Goal: Information Seeking & Learning: Learn about a topic

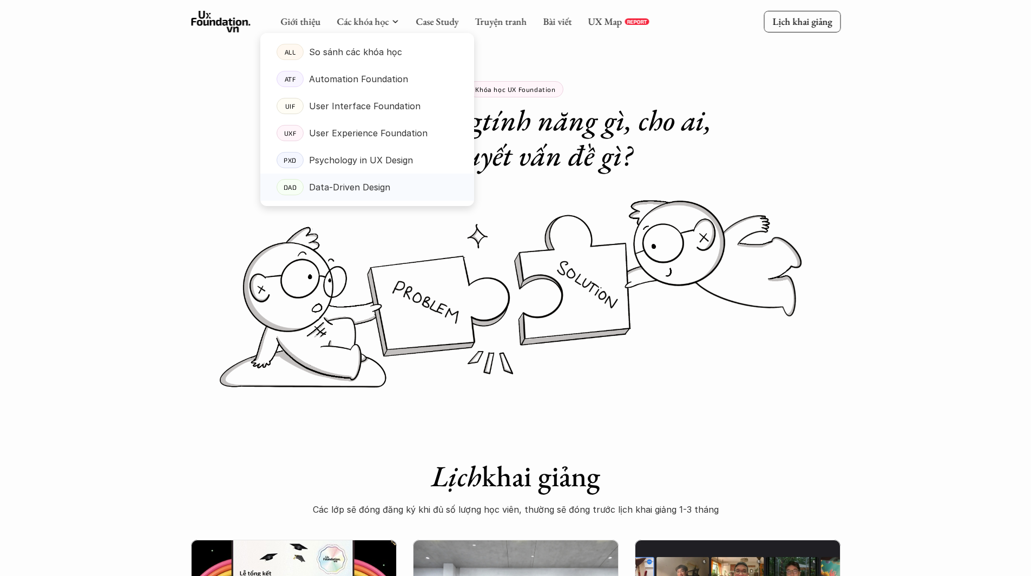
click at [342, 192] on p "Data-Driven Design" at bounding box center [349, 187] width 81 height 16
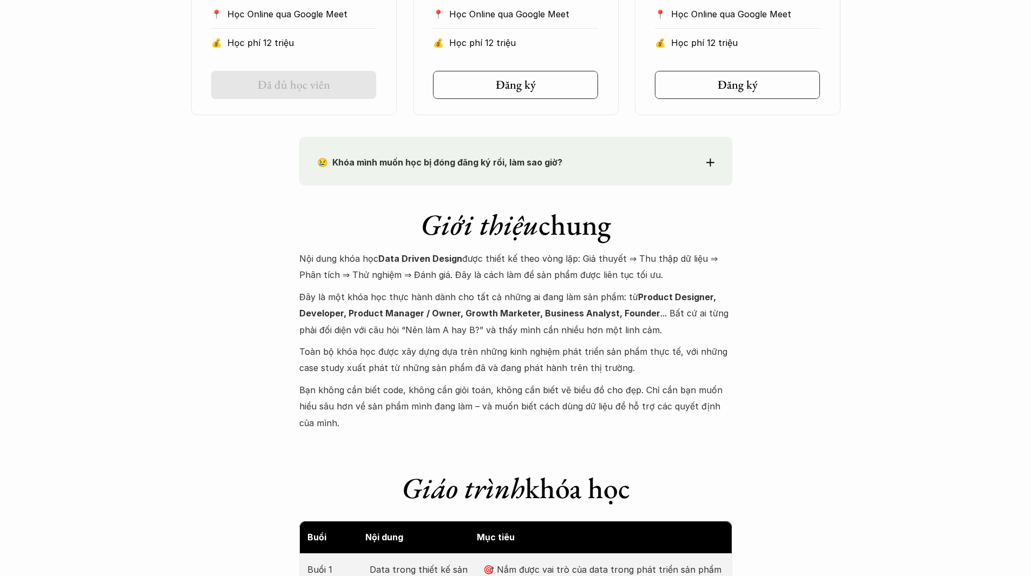
scroll to position [974, 0]
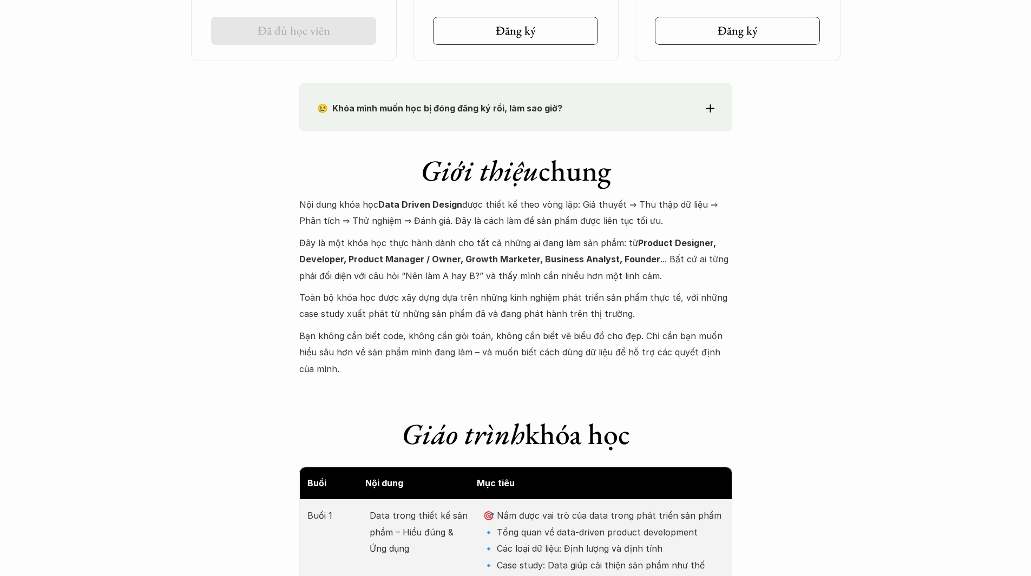
click at [455, 244] on p "Đây là một khóa học thực hành dành cho tất cả những ai đang làm sản phẩm: từ Pr…" at bounding box center [515, 259] width 433 height 49
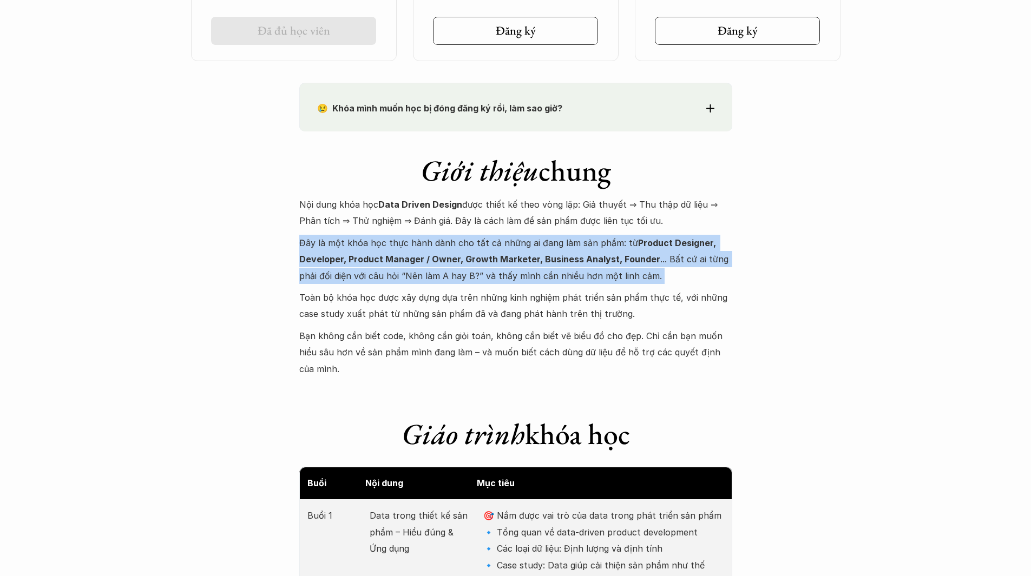
click at [455, 244] on p "Đây là một khóa học thực hành dành cho tất cả những ai đang làm sản phẩm: từ Pr…" at bounding box center [515, 259] width 433 height 49
click at [403, 249] on p "Đây là một khóa học thực hành dành cho tất cả những ai đang làm sản phẩm: từ Pr…" at bounding box center [515, 259] width 433 height 49
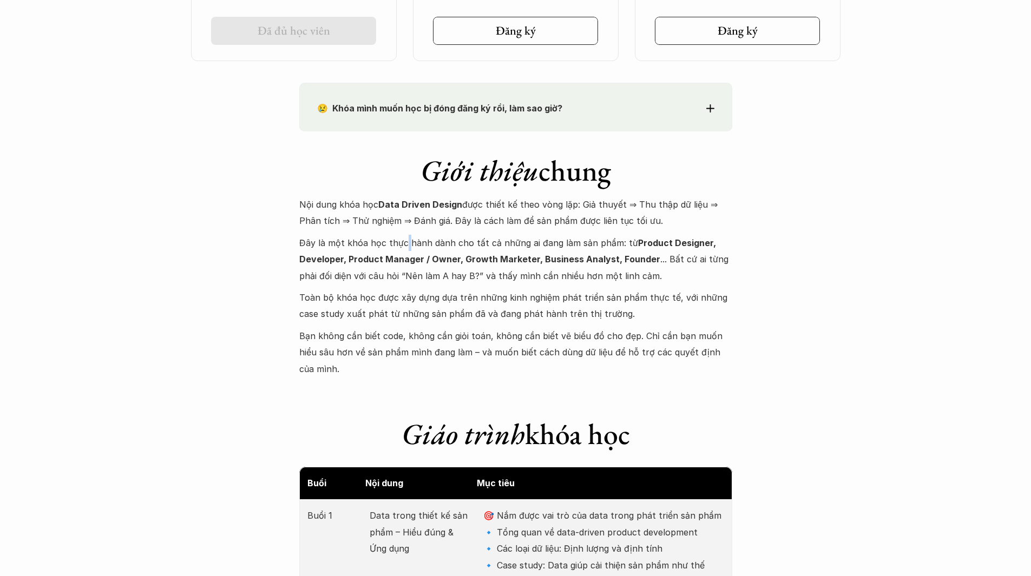
click at [403, 249] on p "Đây là một khóa học thực hành dành cho tất cả những ai đang làm sản phẩm: từ Pr…" at bounding box center [515, 259] width 433 height 49
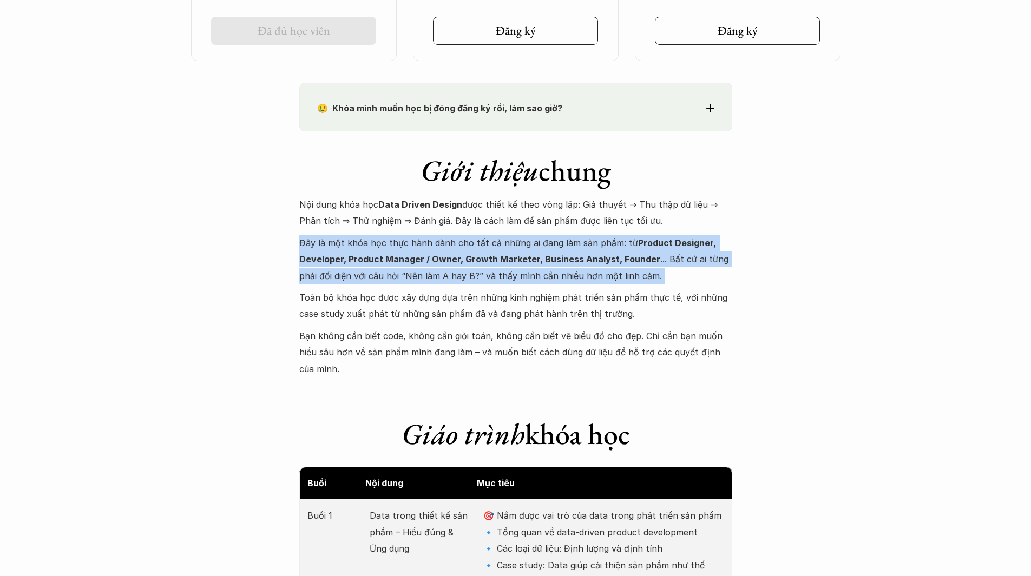
click at [403, 249] on p "Đây là một khóa học thực hành dành cho tất cả những ai đang làm sản phẩm: từ Pr…" at bounding box center [515, 259] width 433 height 49
click at [333, 273] on p "Đây là một khóa học thực hành dành cho tất cả những ai đang làm sản phẩm: từ Pr…" at bounding box center [515, 259] width 433 height 49
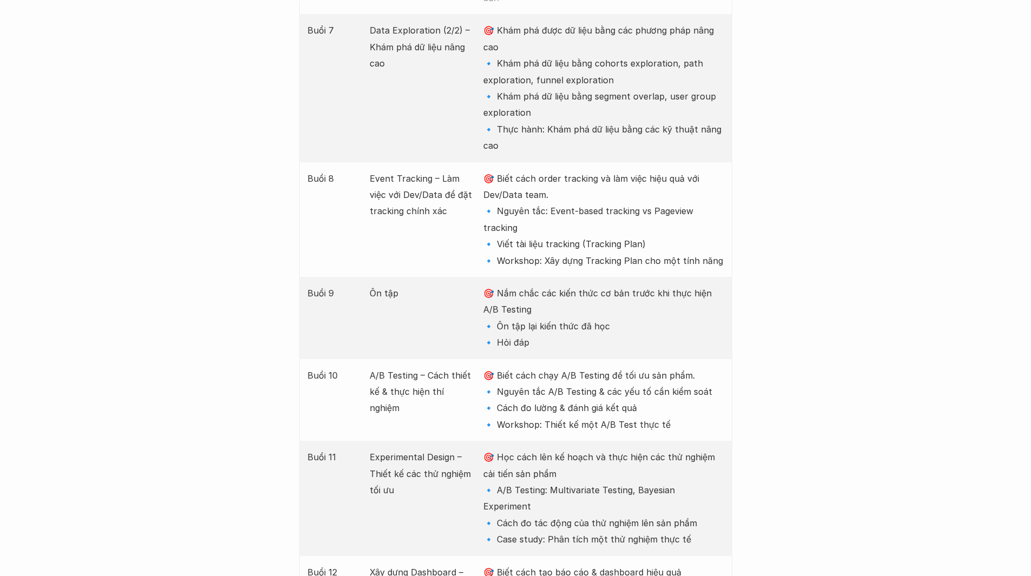
scroll to position [2110, 0]
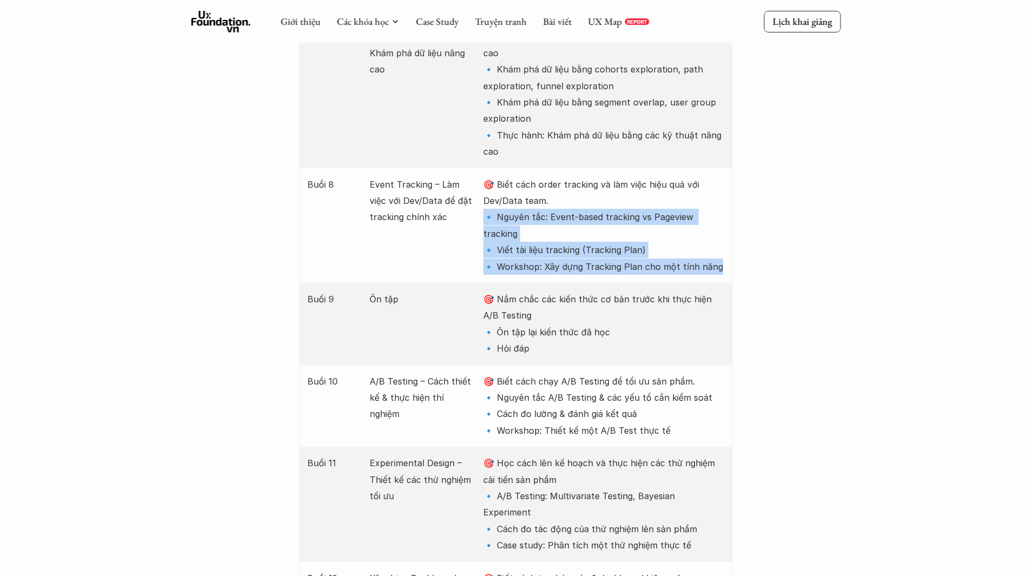
drag, startPoint x: 723, startPoint y: 204, endPoint x: 484, endPoint y: 153, distance: 244.0
click at [484, 176] on p "🎯 Biết cách order tracking và làm việc hiệu quả với Dev/Data team. 🔹 Nguyên tắc…" at bounding box center [603, 225] width 240 height 98
click at [592, 185] on p "🎯 Biết cách order tracking và làm việc hiệu quả với Dev/Data team. 🔹 Nguyên tắc…" at bounding box center [603, 225] width 240 height 98
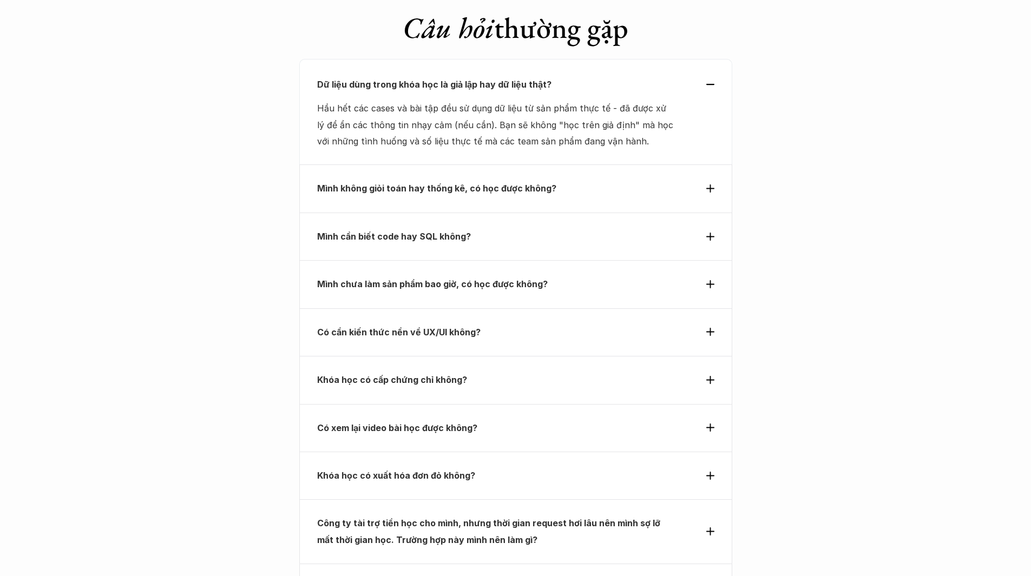
scroll to position [3895, 0]
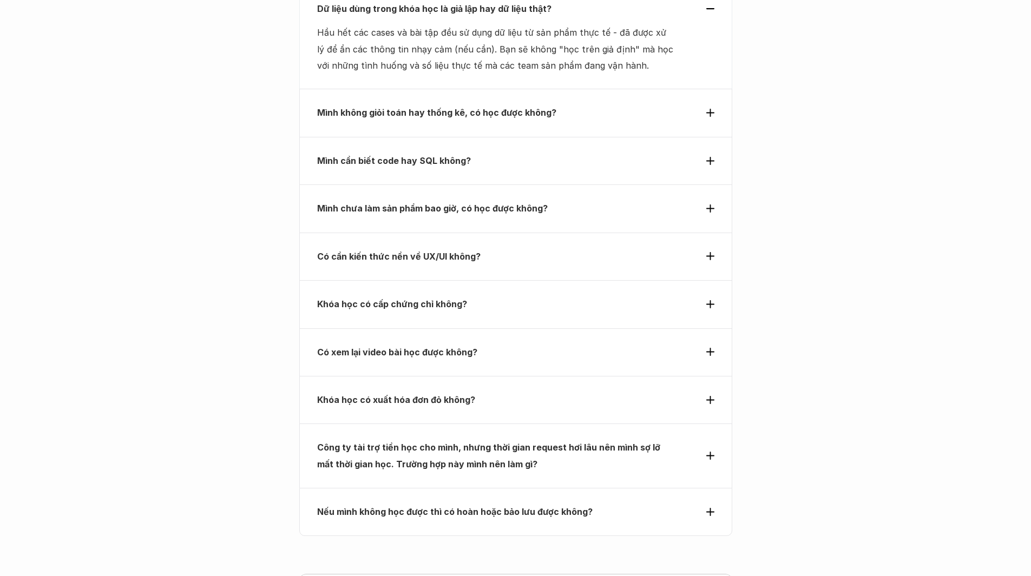
click at [704, 439] on div "Công ty tài trợ tiền học cho mình, nhưng thời gian request hơi lâu nên mình sợ …" at bounding box center [515, 455] width 397 height 33
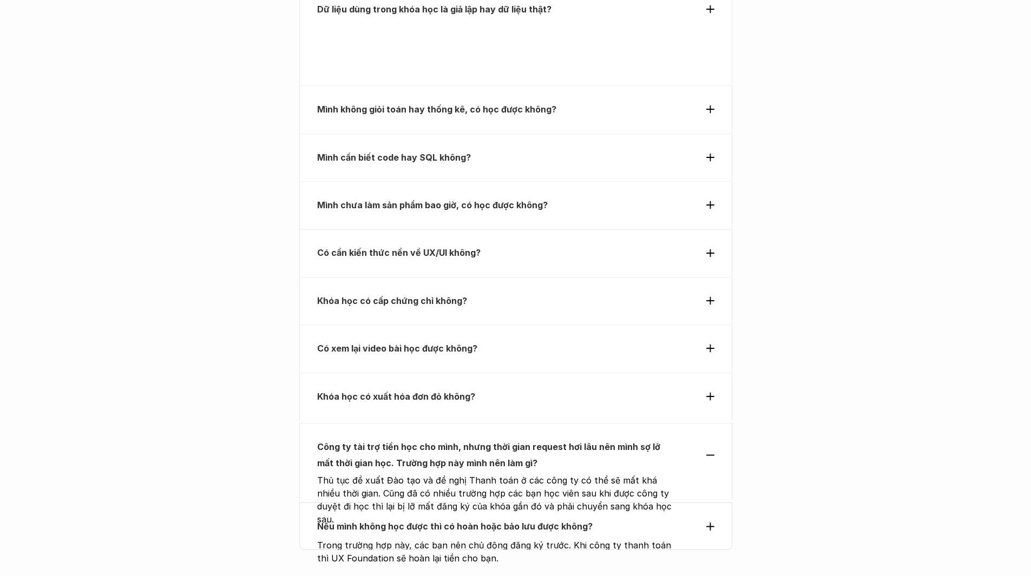
scroll to position [3838, 0]
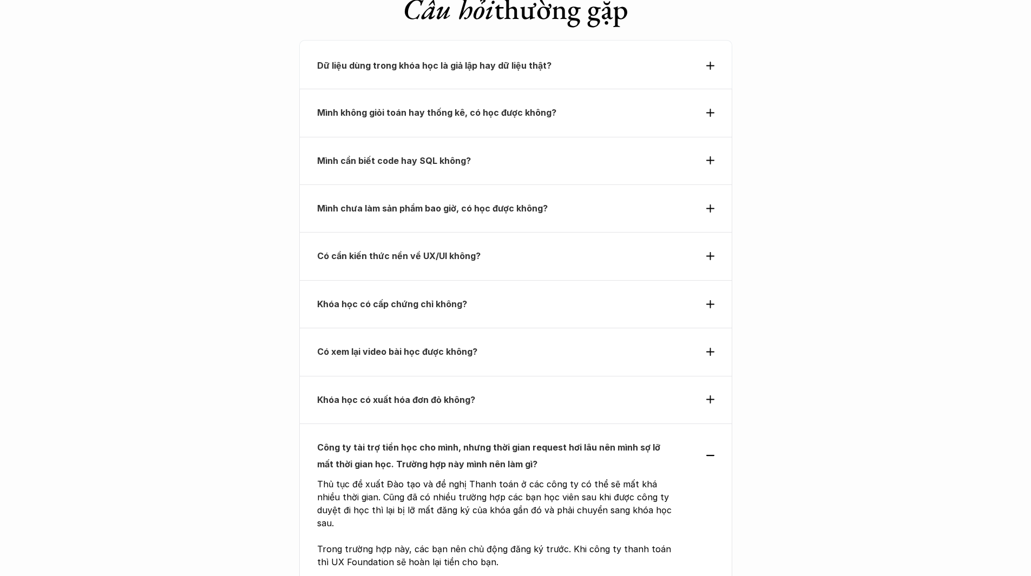
click at [710, 439] on div "Công ty tài trợ tiền học cho mình, nhưng thời gian request hơi lâu nên mình sợ …" at bounding box center [515, 455] width 397 height 33
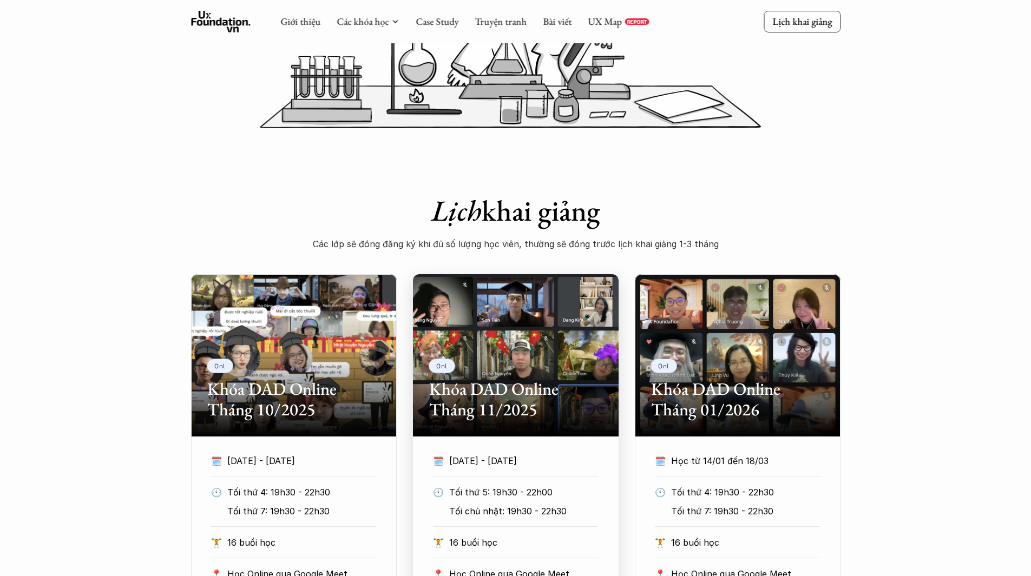
scroll to position [0, 0]
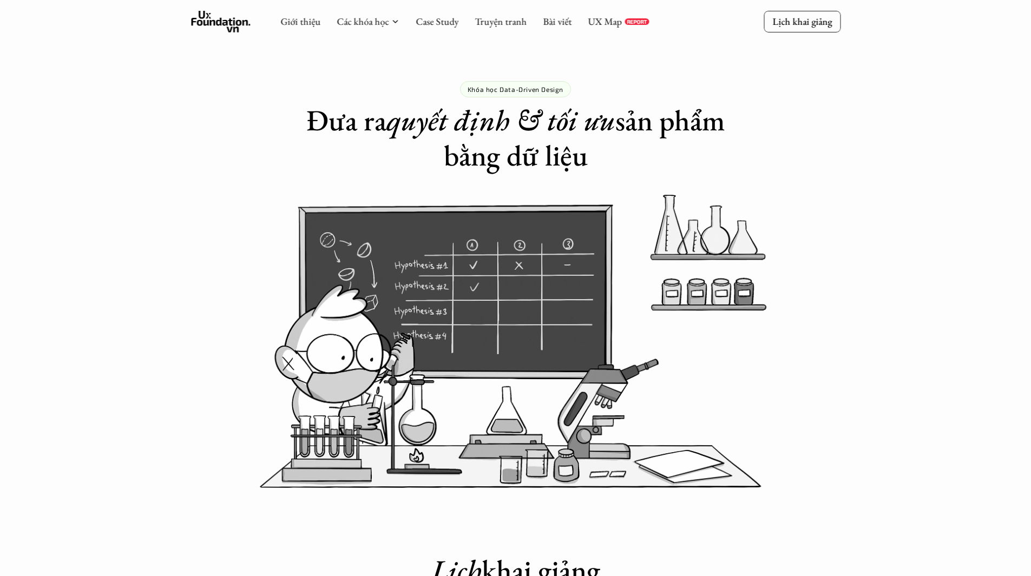
click at [475, 347] on img at bounding box center [515, 341] width 649 height 293
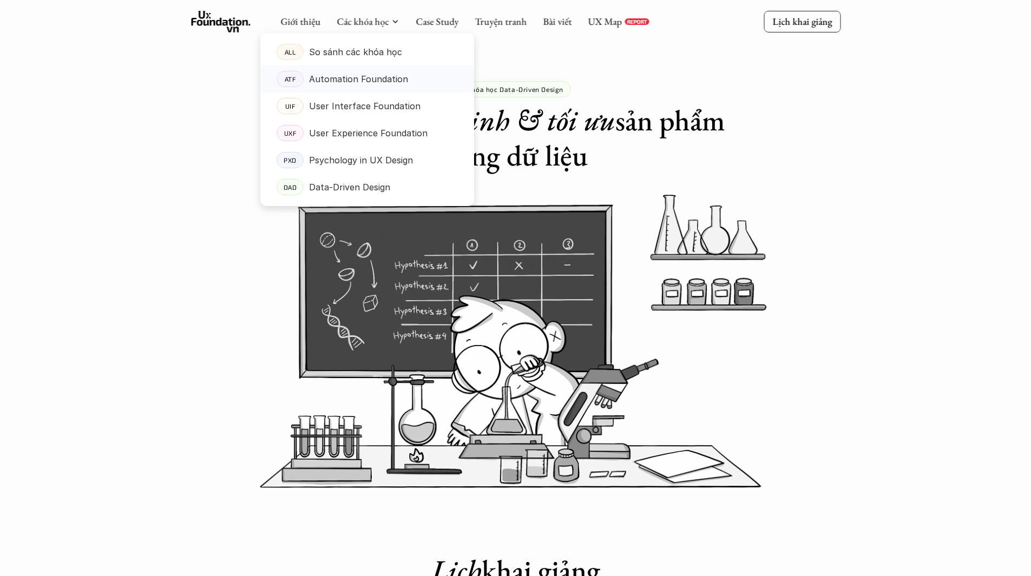
click at [358, 80] on p "Automation Foundation" at bounding box center [358, 79] width 99 height 16
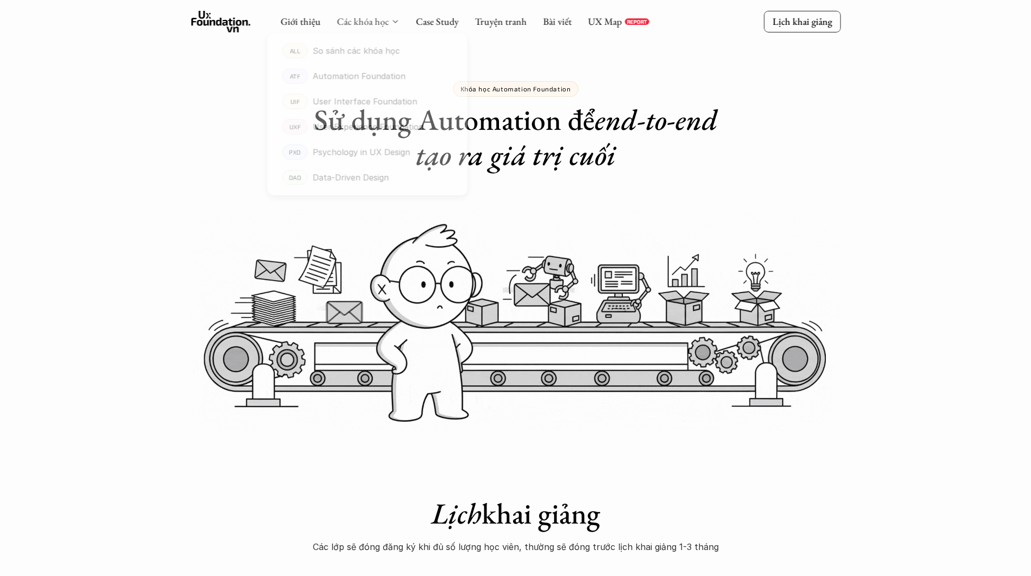
click at [373, 22] on link "Các khóa học" at bounding box center [362, 21] width 52 height 12
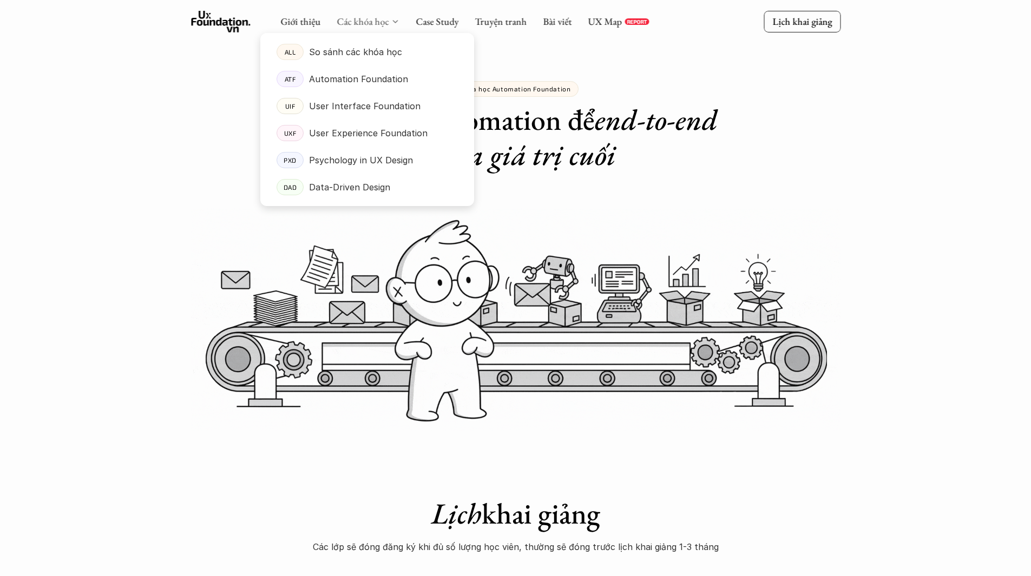
click at [373, 22] on link "Các khóa học" at bounding box center [362, 21] width 52 height 12
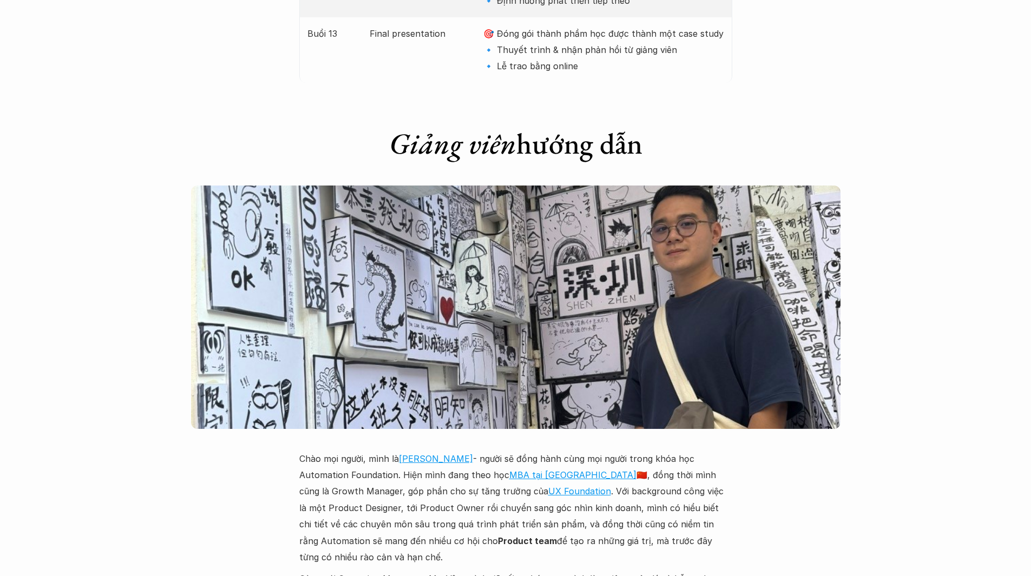
scroll to position [2380, 0]
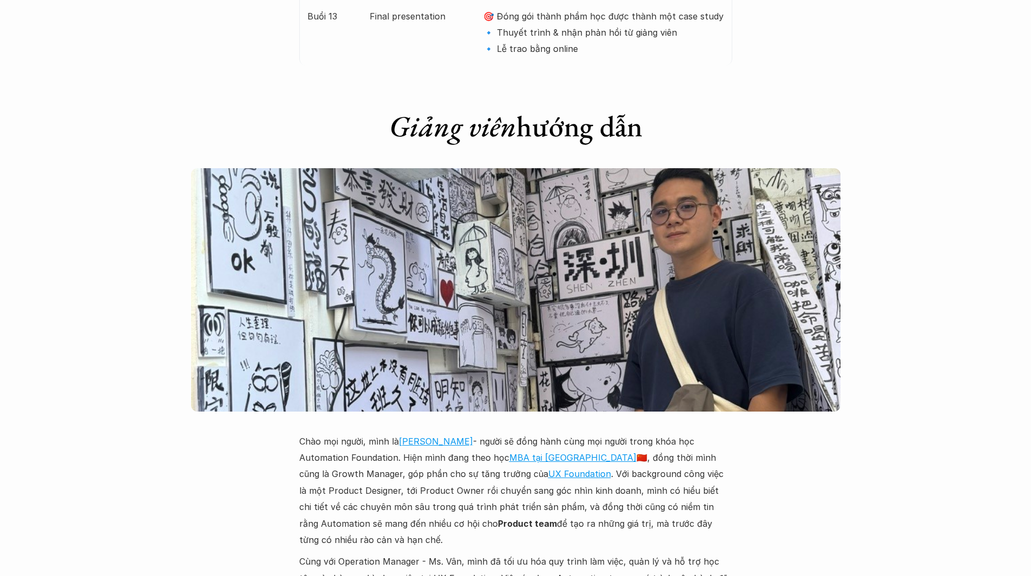
click at [602, 433] on p "Chào mọi người, mình là [PERSON_NAME] - người sẽ đồng hành cùng mọi người trong…" at bounding box center [515, 490] width 433 height 115
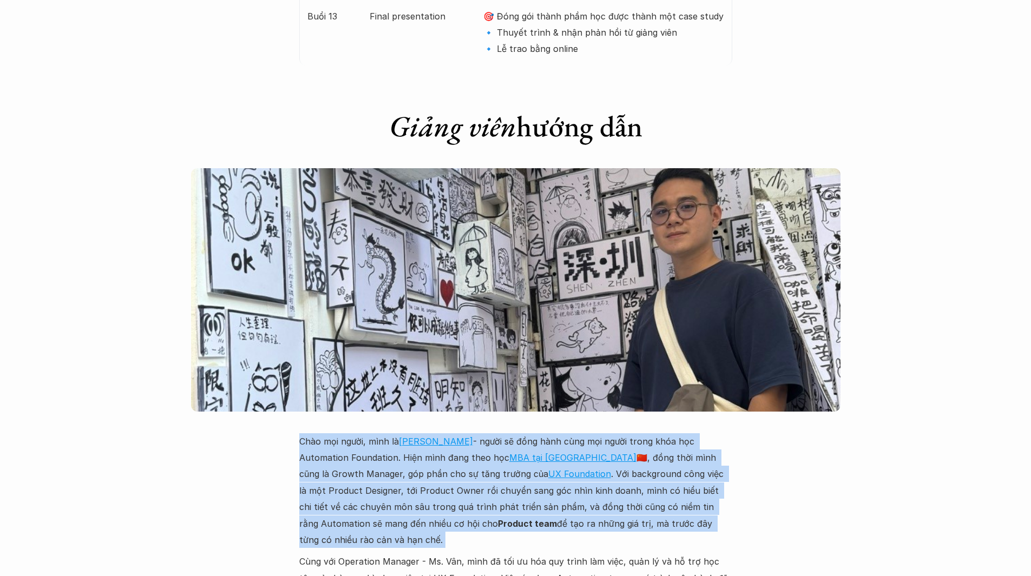
click at [602, 433] on p "Chào mọi người, mình là [PERSON_NAME] - người sẽ đồng hành cùng mọi người trong…" at bounding box center [515, 490] width 433 height 115
click at [678, 433] on p "Chào mọi người, mình là [PERSON_NAME] - người sẽ đồng hành cùng mọi người trong…" at bounding box center [515, 490] width 433 height 115
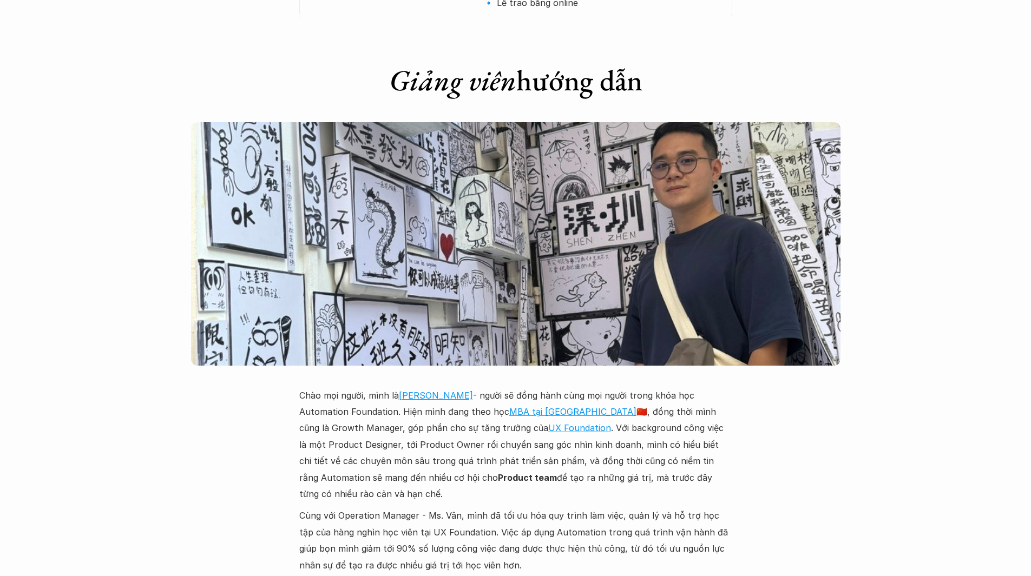
scroll to position [2488, 0]
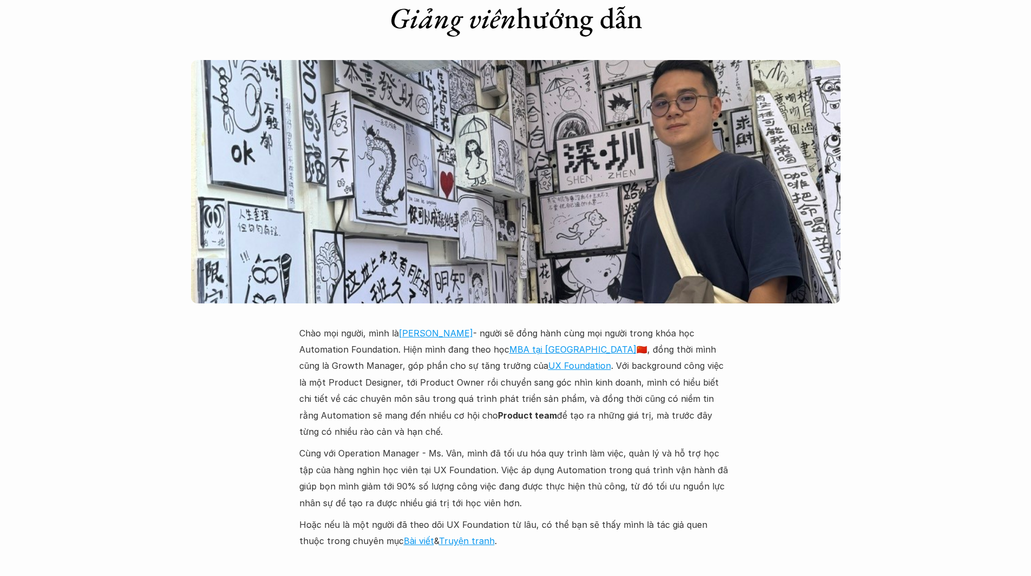
click at [413, 351] on p "Chào mọi người, mình là [PERSON_NAME] - người sẽ đồng hành cùng mọi người trong…" at bounding box center [515, 382] width 433 height 115
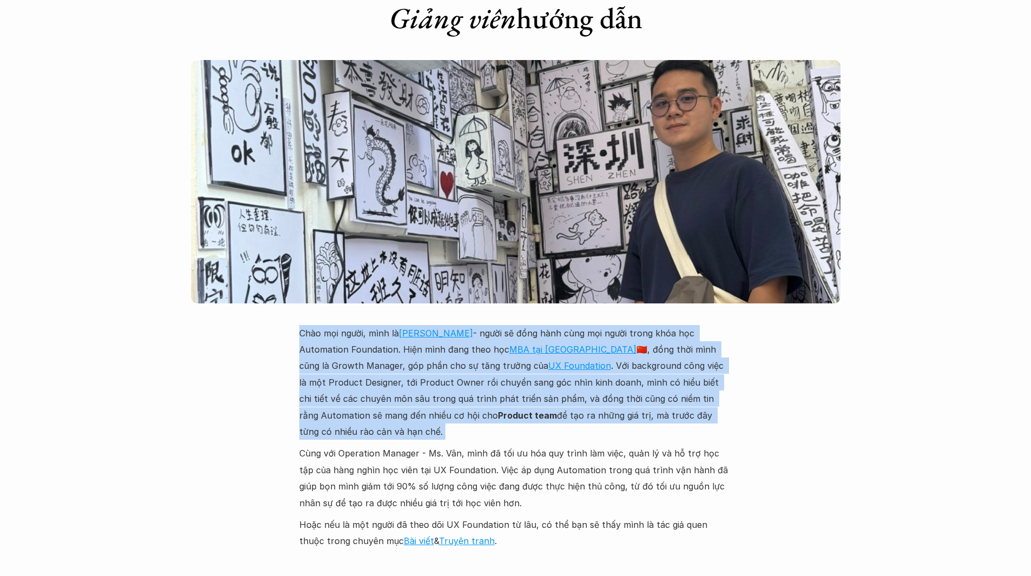
click at [413, 351] on p "Chào mọi người, mình là [PERSON_NAME] - người sẽ đồng hành cùng mọi người trong…" at bounding box center [515, 382] width 433 height 115
click at [395, 351] on p "Chào mọi người, mình là [PERSON_NAME] - người sẽ đồng hành cùng mọi người trong…" at bounding box center [515, 382] width 433 height 115
click at [372, 350] on p "Chào mọi người, mình là [PERSON_NAME] - người sẽ đồng hành cùng mọi người trong…" at bounding box center [515, 382] width 433 height 115
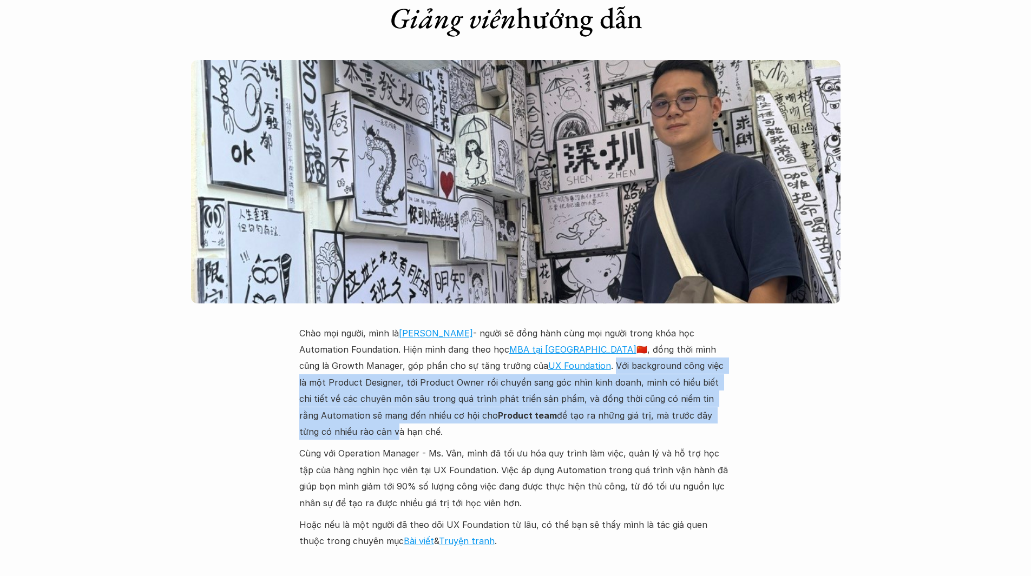
drag, startPoint x: 575, startPoint y: 351, endPoint x: 747, endPoint y: 400, distance: 179.3
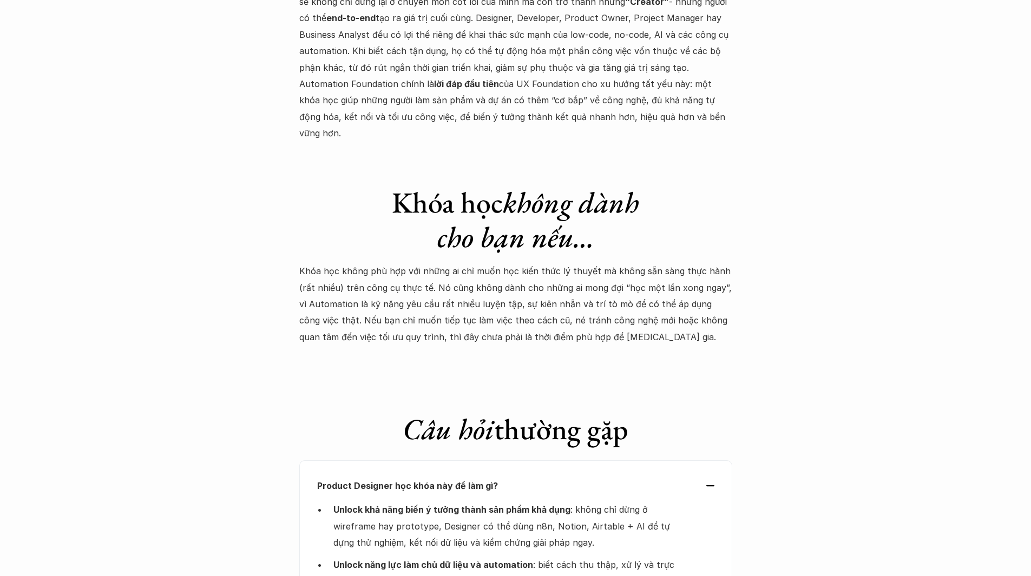
scroll to position [3192, 0]
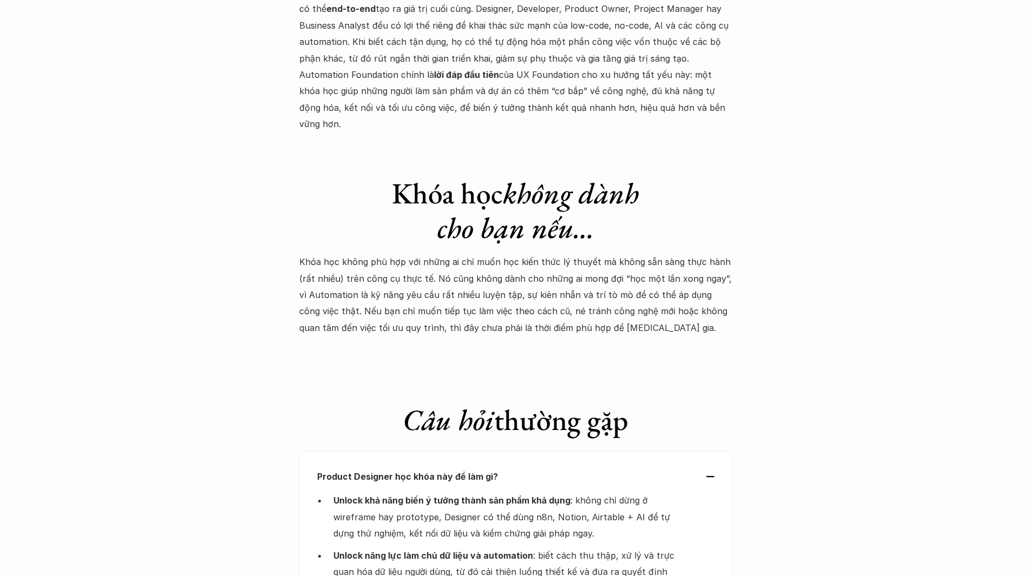
click at [404, 254] on p "Khóa học không phù hợp với những ai chỉ muốn học kiến thức lý thuyết mà không s…" at bounding box center [515, 295] width 433 height 82
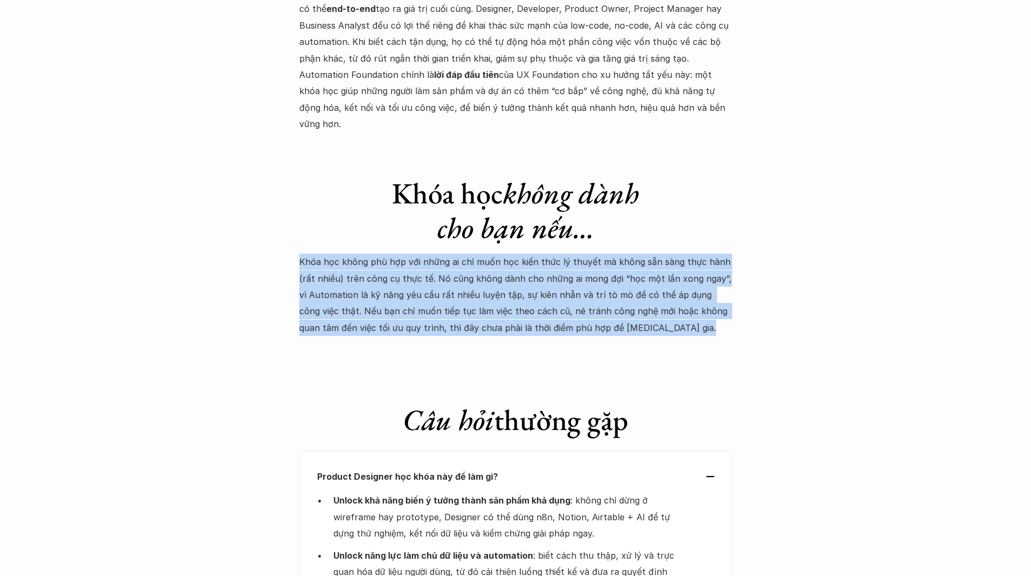
click at [404, 254] on p "Khóa học không phù hợp với những ai chỉ muốn học kiến thức lý thuyết mà không s…" at bounding box center [515, 295] width 433 height 82
click at [640, 254] on p "Khóa học không phù hợp với những ai chỉ muốn học kiến thức lý thuyết mà không s…" at bounding box center [515, 295] width 433 height 82
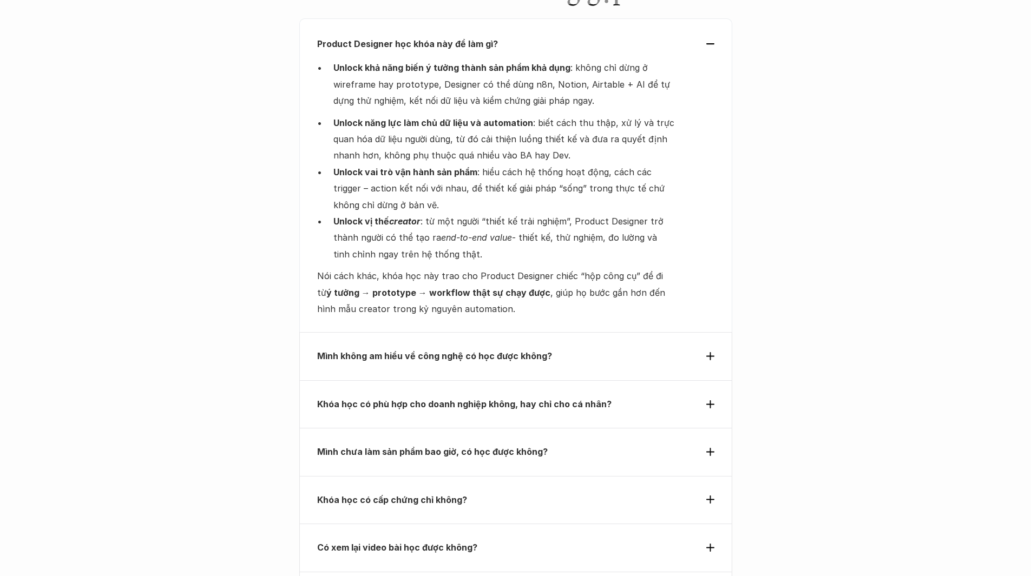
scroll to position [3516, 0]
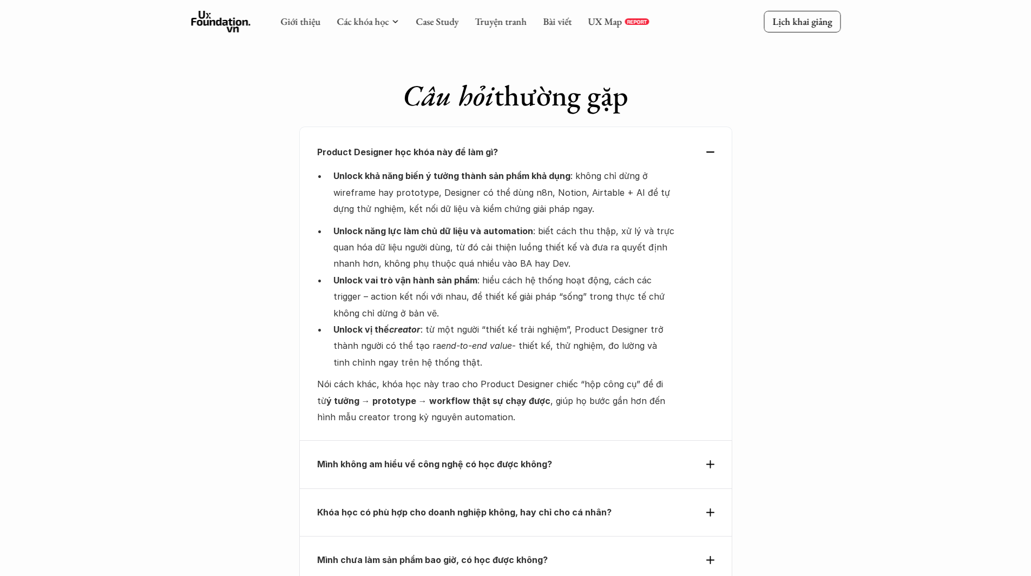
click at [712, 151] on use at bounding box center [710, 151] width 8 height 1
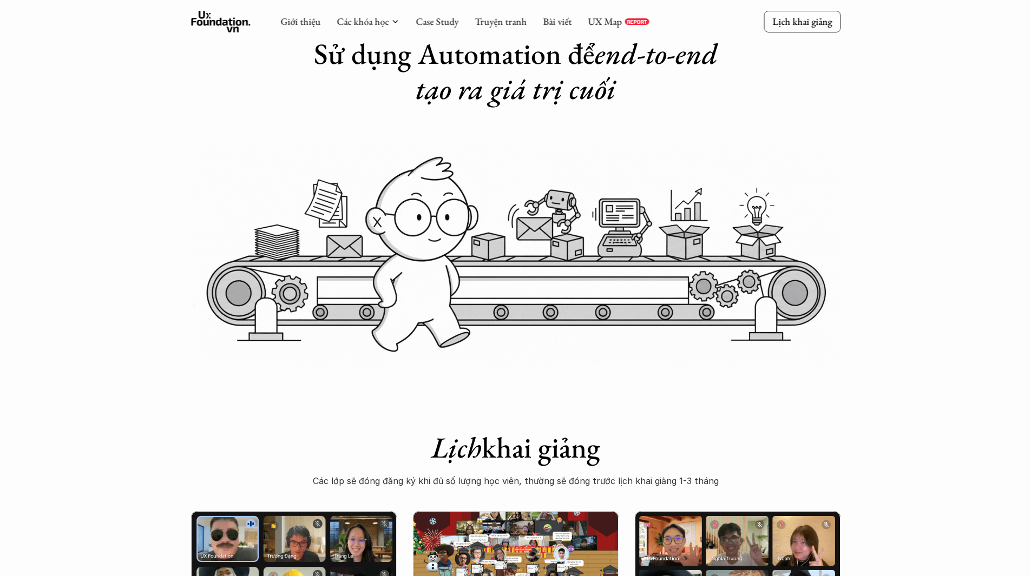
scroll to position [0, 0]
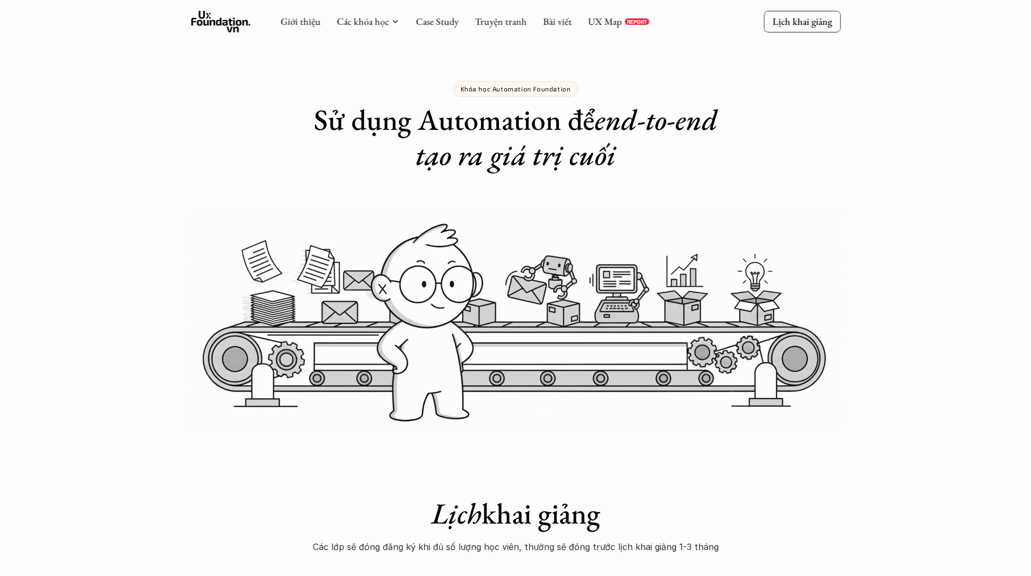
click at [217, 27] on icon at bounding box center [221, 22] width 60 height 22
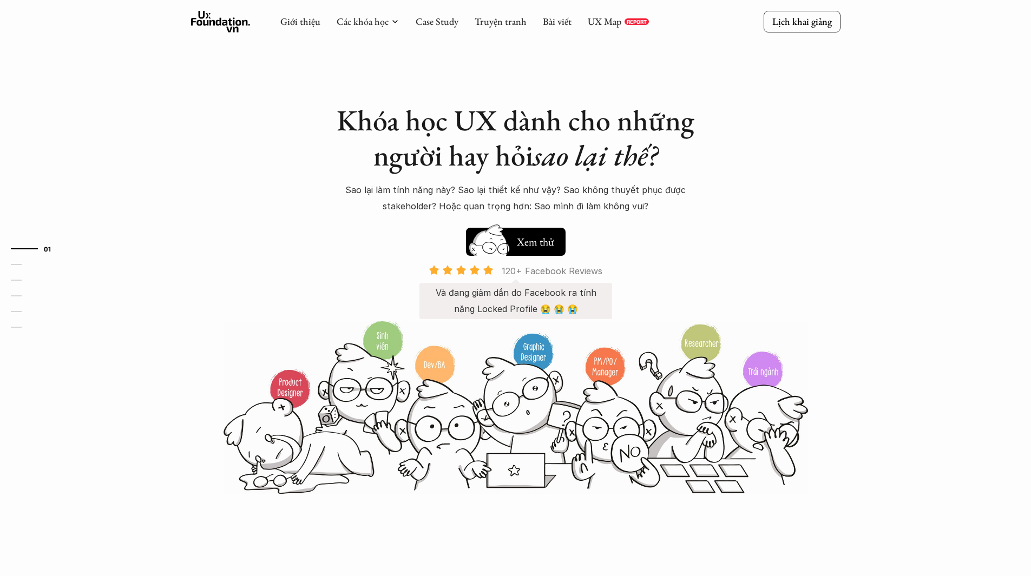
click at [564, 273] on p "120+ Facebook Reviews" at bounding box center [551, 271] width 101 height 16
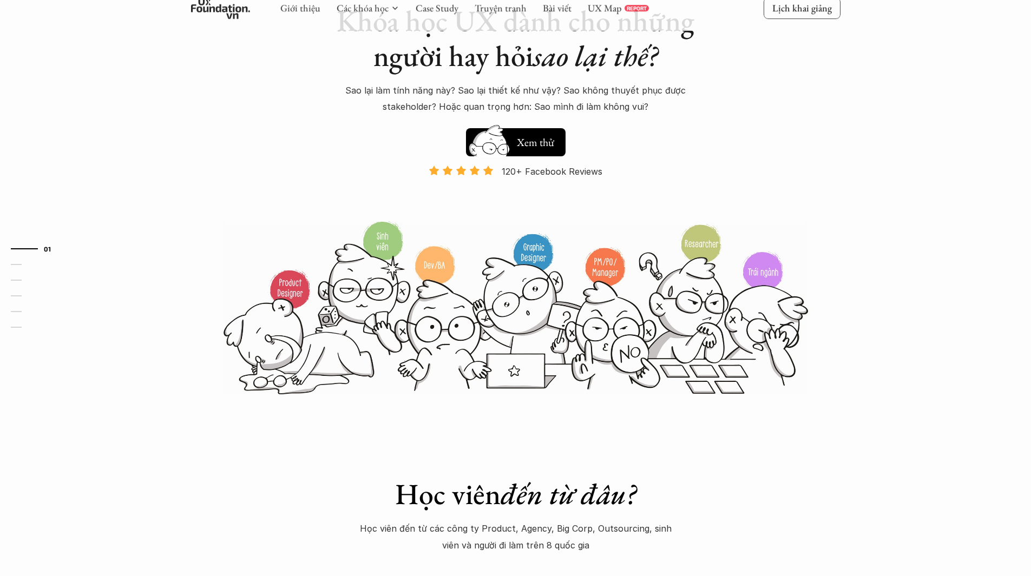
scroll to position [108, 0]
